Goal: Transaction & Acquisition: Book appointment/travel/reservation

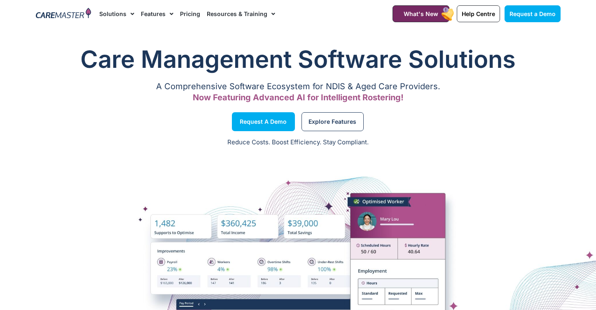
click at [189, 14] on link "Pricing" at bounding box center [190, 14] width 20 height 28
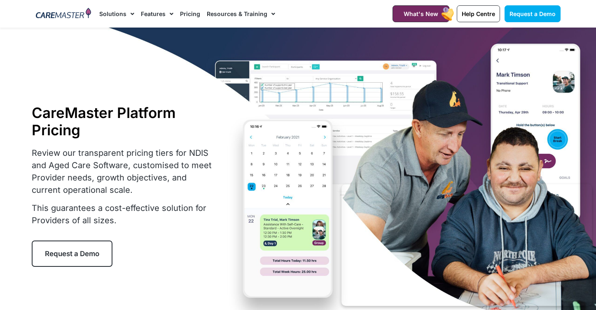
click at [185, 18] on link "Pricing" at bounding box center [190, 14] width 20 height 28
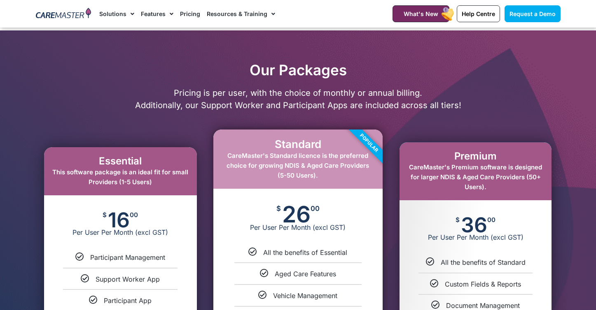
scroll to position [361, 0]
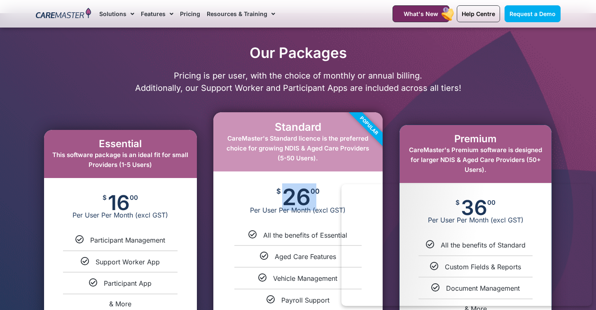
drag, startPoint x: 312, startPoint y: 191, endPoint x: 287, endPoint y: 196, distance: 25.2
click at [279, 195] on div "$ 26 00 Per User Per Month (excl GST)" at bounding box center [297, 201] width 169 height 59
